Goal: Task Accomplishment & Management: Complete application form

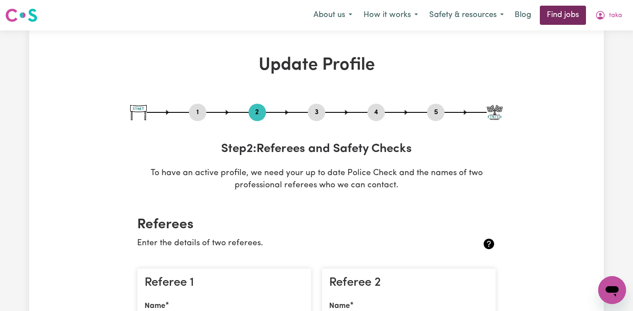
click at [554, 17] on link "Find jobs" at bounding box center [563, 15] width 46 height 19
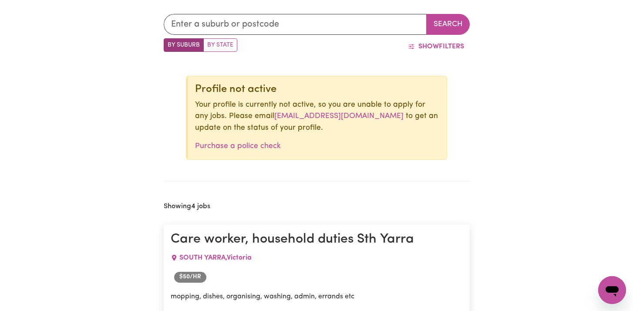
scroll to position [398, 0]
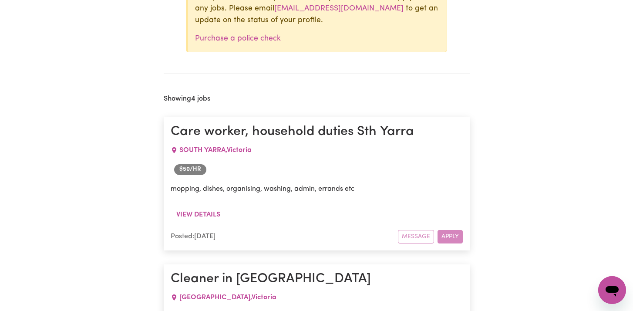
click at [447, 231] on div "Message Apply" at bounding box center [430, 236] width 65 height 13
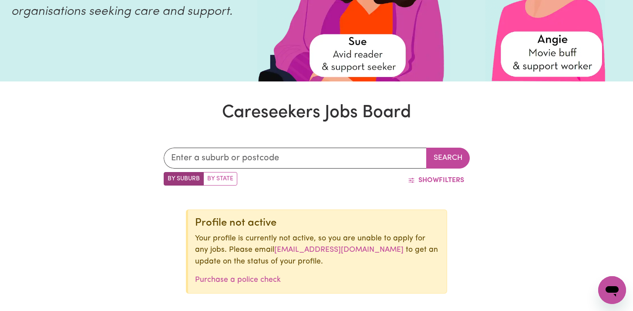
scroll to position [0, 0]
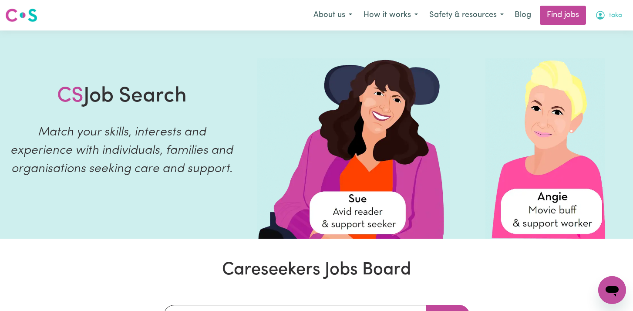
click at [619, 15] on span "taka" at bounding box center [615, 16] width 13 height 10
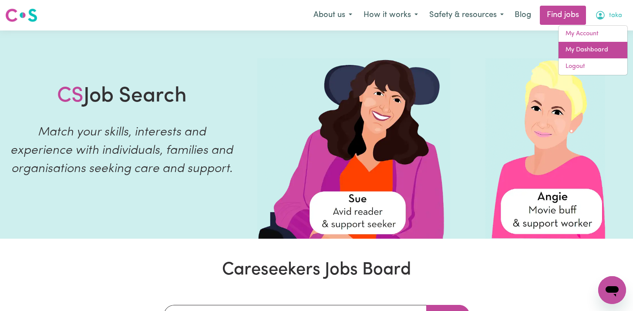
click at [591, 47] on link "My Dashboard" at bounding box center [592, 50] width 69 height 17
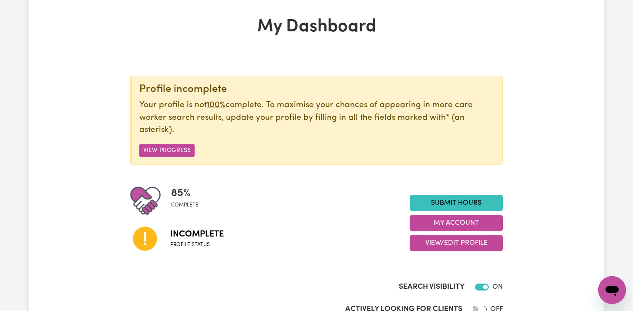
scroll to position [37, 0]
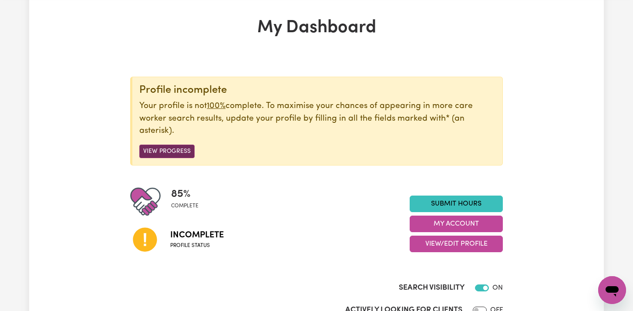
click at [176, 151] on button "View Progress" at bounding box center [166, 150] width 55 height 13
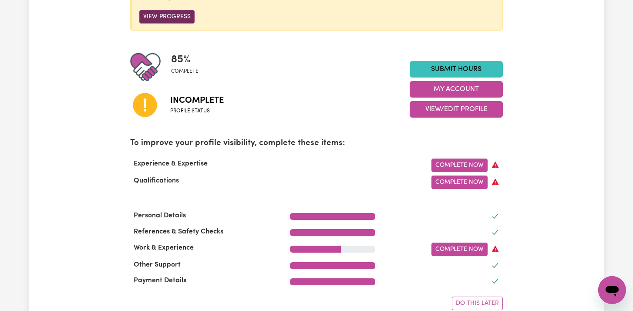
scroll to position [174, 0]
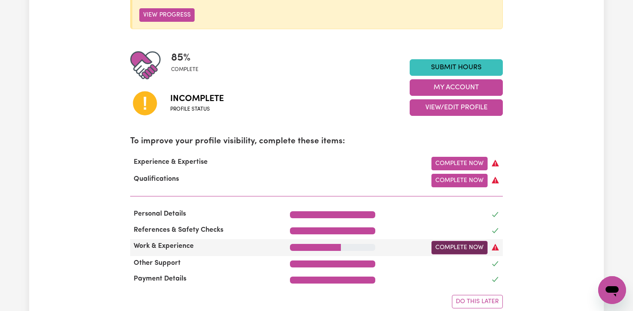
click at [443, 248] on link "Complete Now" at bounding box center [459, 247] width 56 height 13
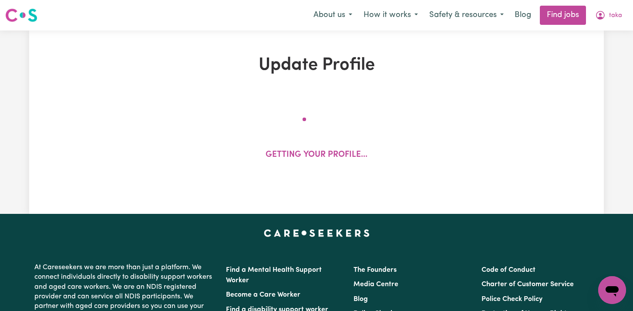
select select "2022"
select select "Certificate III (Individual Support)"
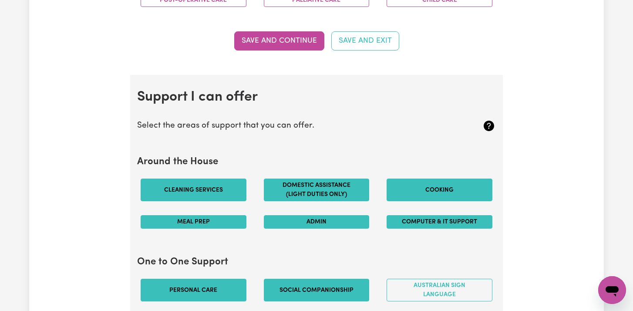
scroll to position [706, 0]
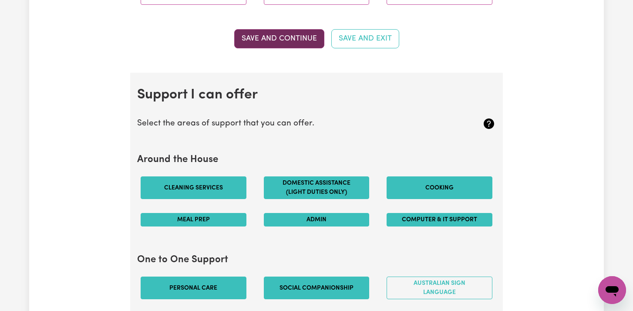
click at [289, 35] on button "Save and Continue" at bounding box center [279, 38] width 90 height 19
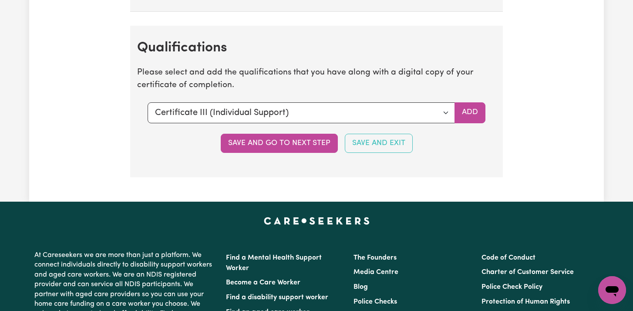
scroll to position [2222, 0]
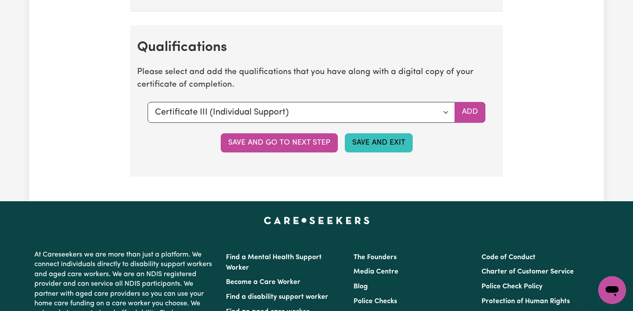
click at [357, 137] on button "Save and Exit" at bounding box center [379, 142] width 68 height 19
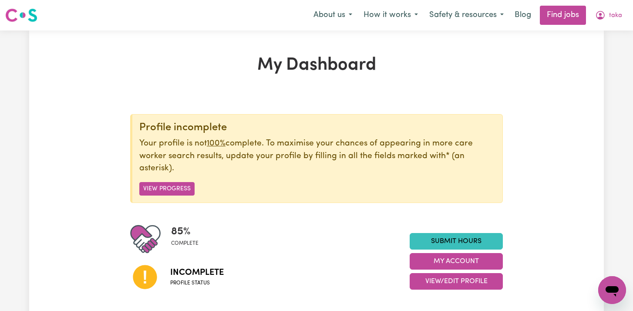
scroll to position [43, 0]
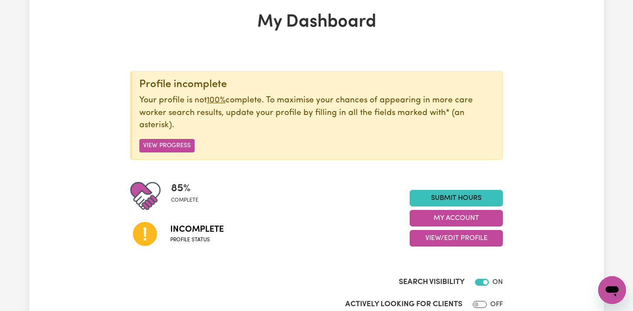
click at [613, 297] on icon "Open messaging window" at bounding box center [612, 290] width 16 height 16
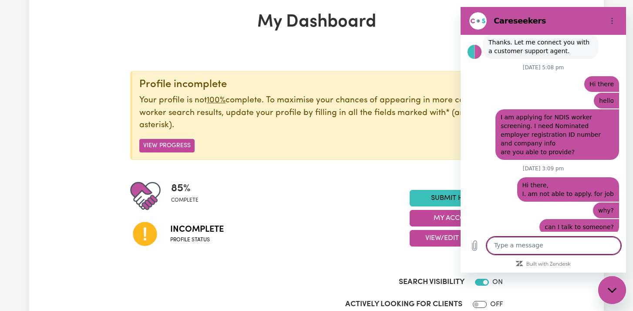
scroll to position [256, 0]
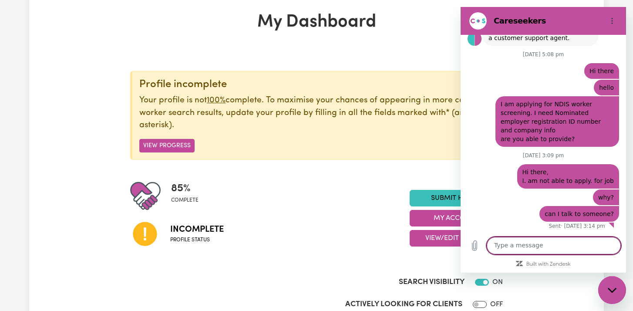
click at [527, 243] on textarea at bounding box center [553, 245] width 134 height 17
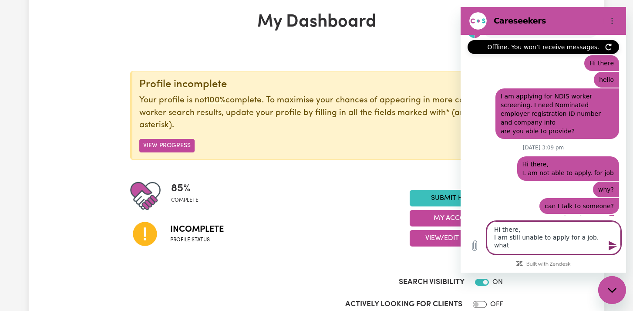
scroll to position [272, 0]
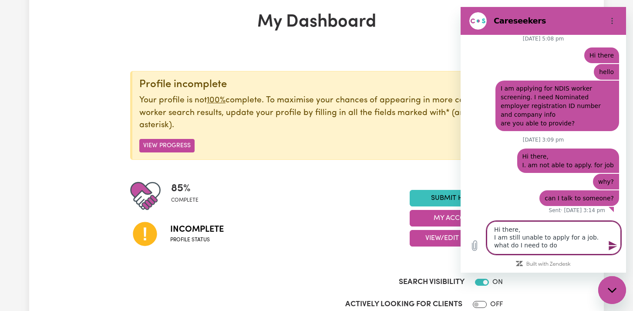
type textarea "Hi there, I am still unable to apply for a job. what do I need to do ?"
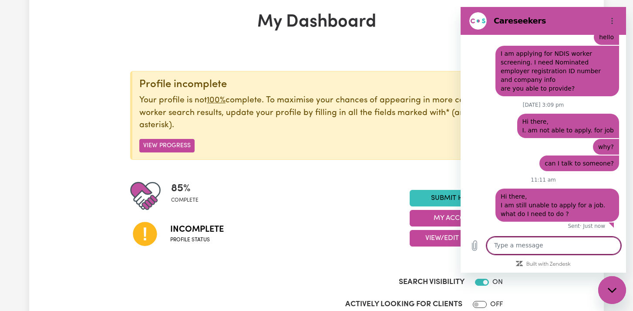
scroll to position [0, 0]
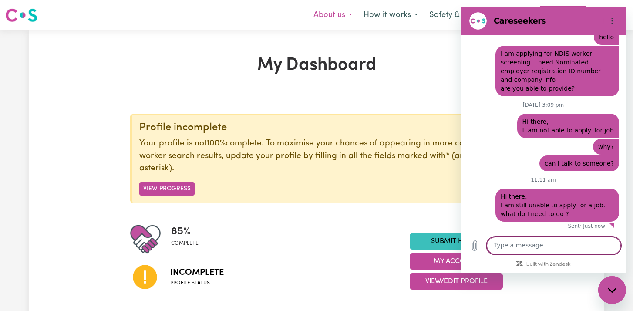
click at [346, 11] on button "About us" at bounding box center [333, 15] width 50 height 18
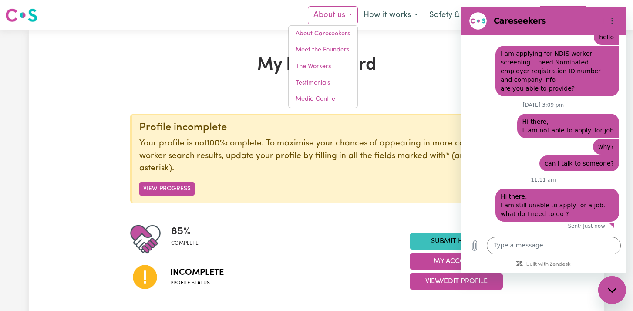
click at [419, 70] on h1 "My Dashboard" at bounding box center [316, 65] width 372 height 21
